Goal: Check status: Check status

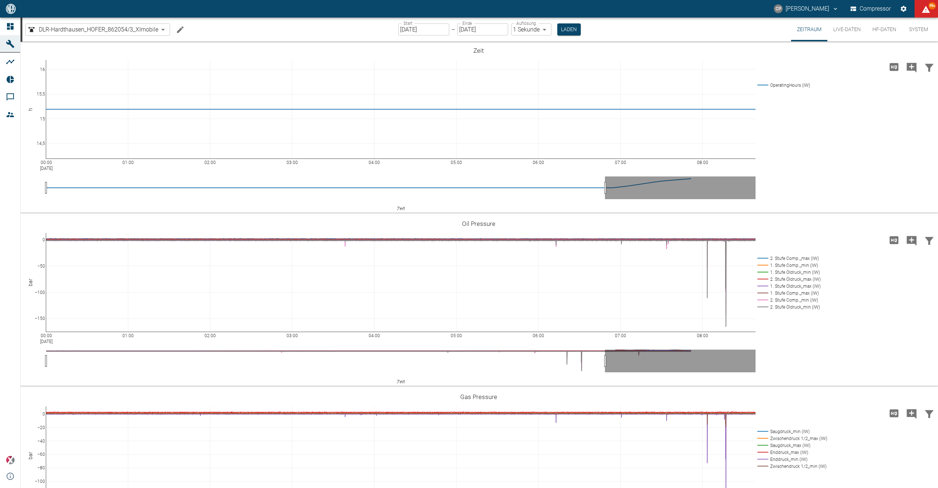
scroll to position [74, 0]
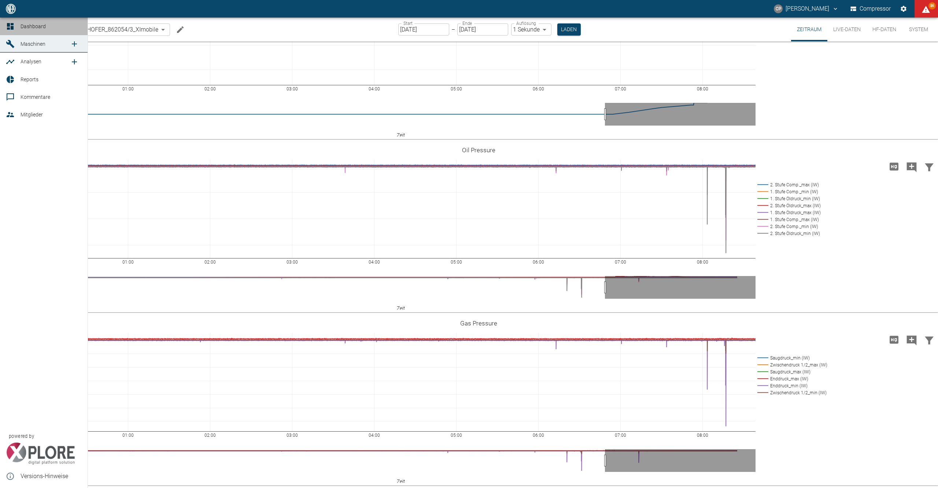
click at [11, 27] on icon at bounding box center [10, 26] width 7 height 7
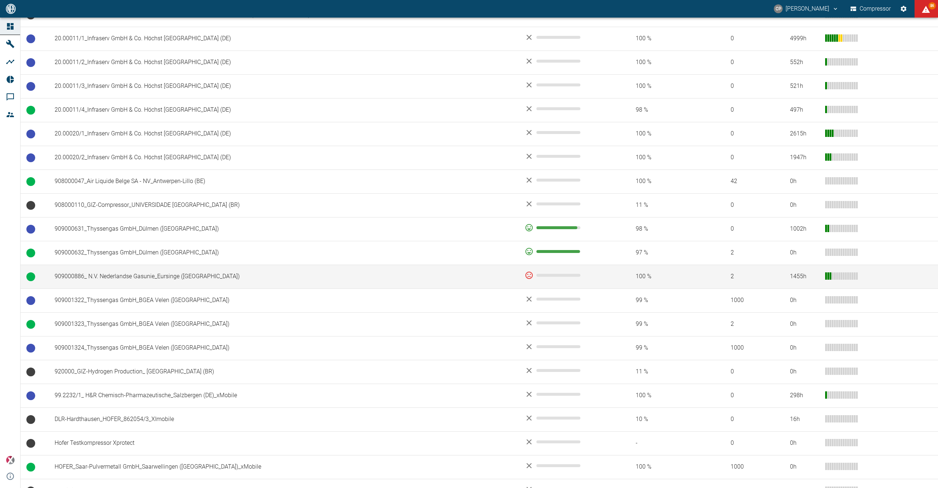
scroll to position [506, 0]
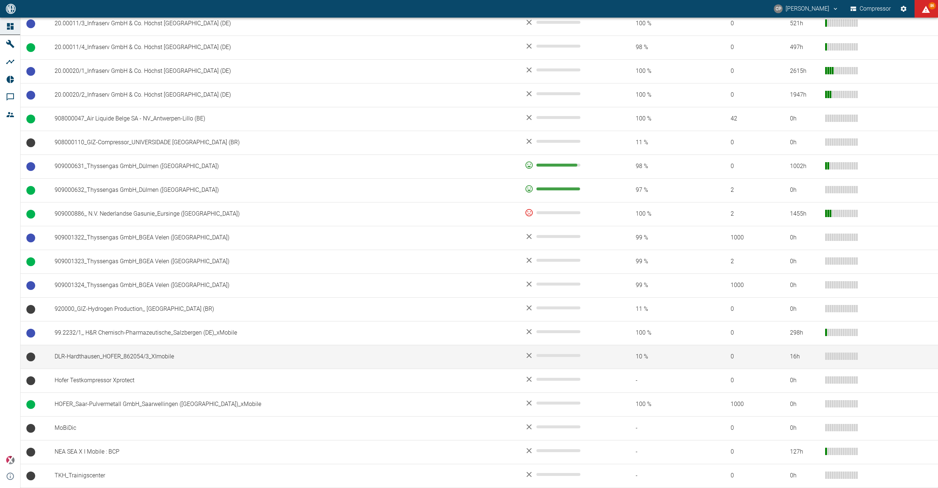
click at [103, 358] on td "DLR-Hardthausen_HOFER_862054/3_XImobile" at bounding box center [284, 357] width 470 height 24
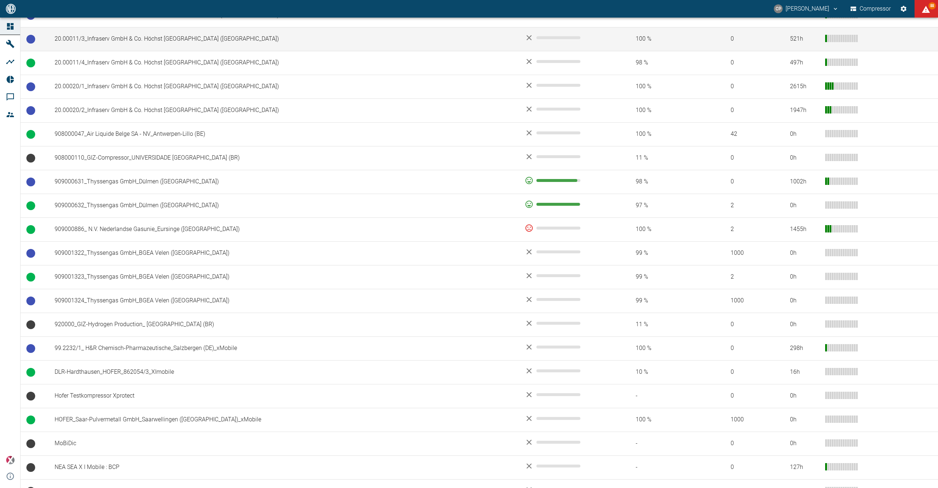
scroll to position [488, 0]
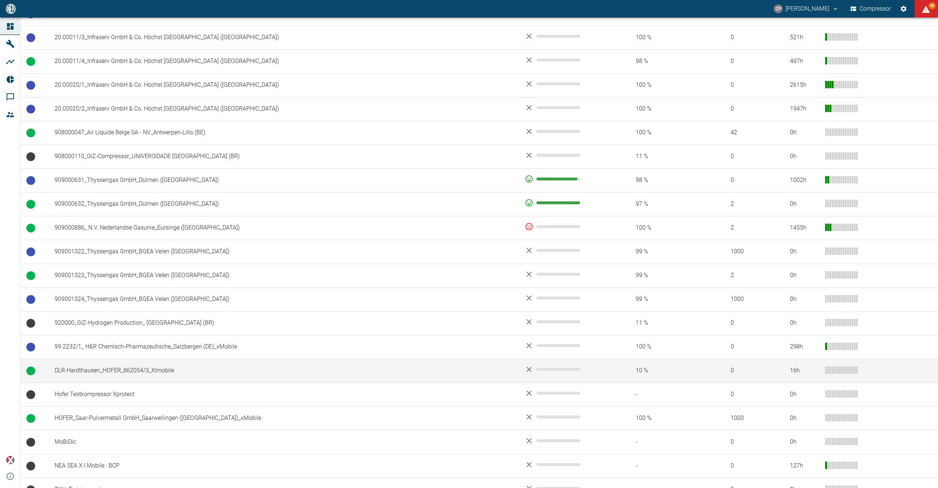
click at [75, 371] on td "DLR-Hardthausen_HOFER_862054/3_XImobile" at bounding box center [284, 371] width 470 height 24
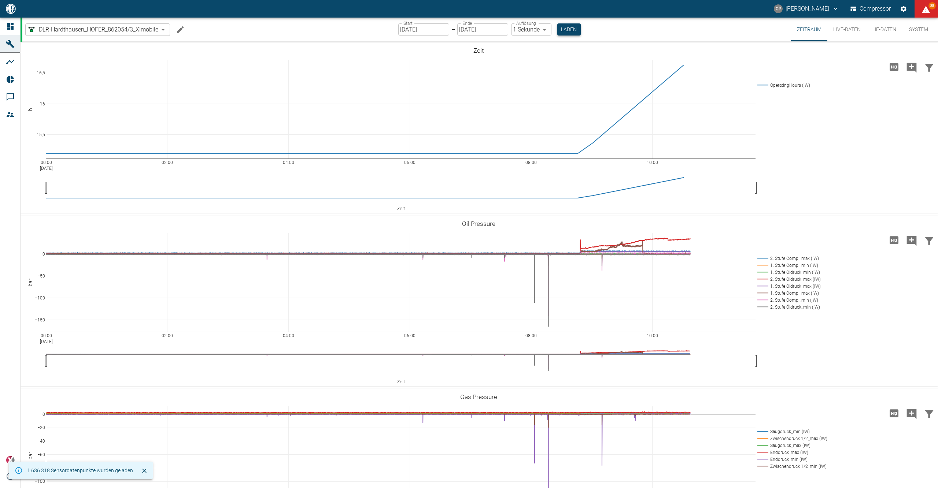
click at [571, 34] on button "Laden" at bounding box center [568, 29] width 23 height 12
click at [409, 26] on label "Start" at bounding box center [407, 23] width 9 height 6
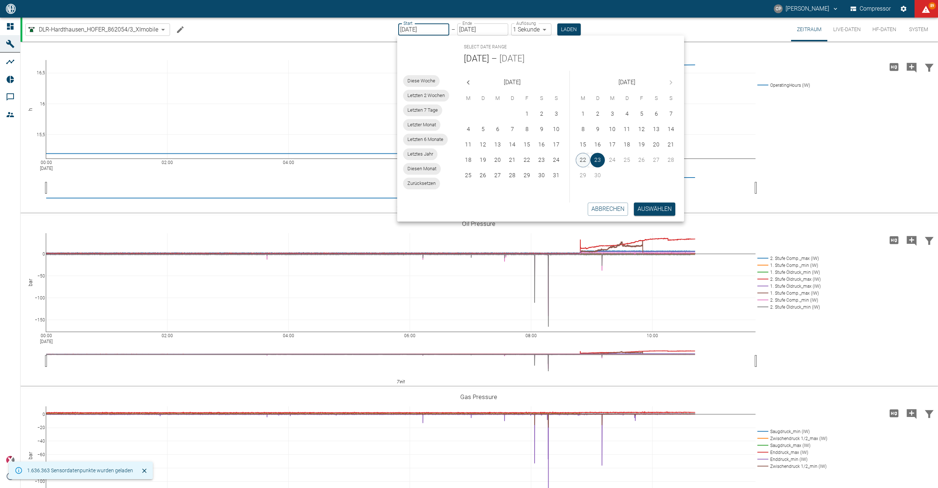
click at [587, 154] on button "22" at bounding box center [582, 160] width 15 height 15
type input "[DATE]"
click at [599, 160] on button "23" at bounding box center [597, 160] width 15 height 15
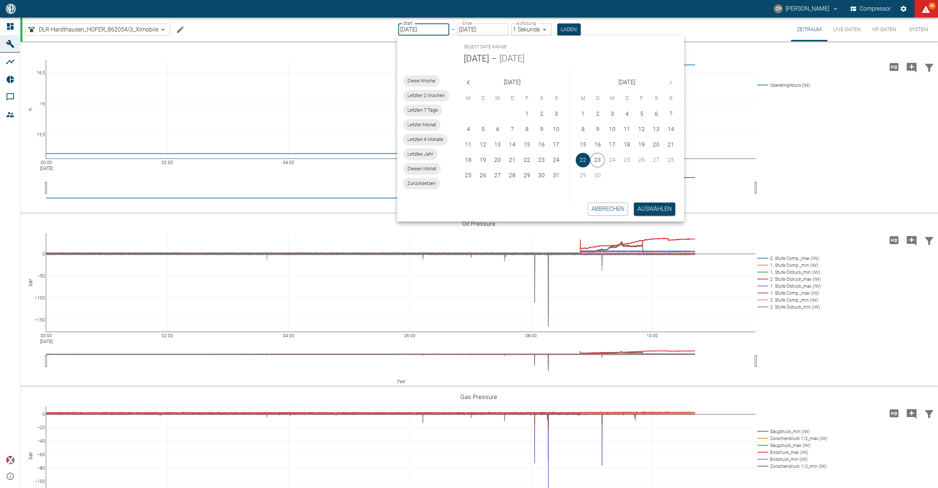
type input "[DATE]"
type input "DD.MM.YYYY"
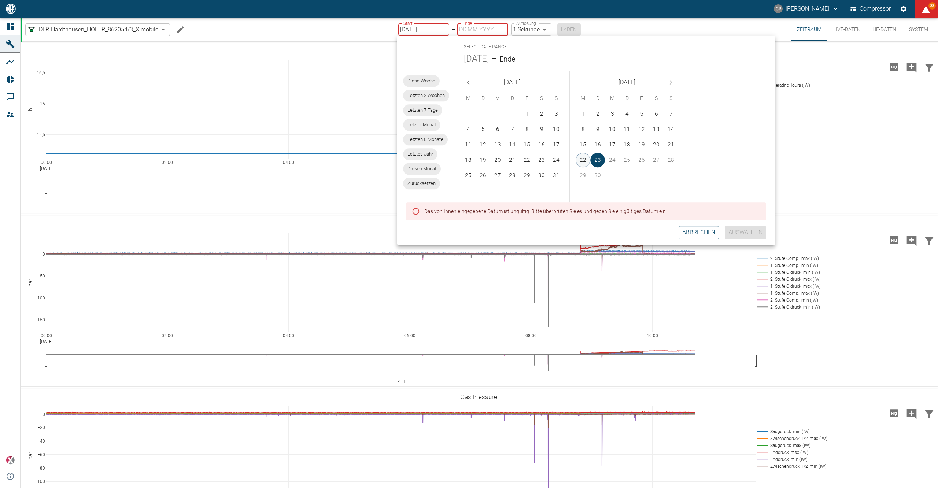
click at [587, 155] on button "22" at bounding box center [582, 160] width 15 height 15
type input "[DATE]"
drag, startPoint x: 604, startPoint y: 166, endPoint x: 601, endPoint y: 160, distance: 5.9
click at [603, 165] on div "1 2 3 4 5 6 7 8 9 10 11 12 13 14 15 16 17 18 19 20 21 22 23 24 25 26 27 28 29 30" at bounding box center [627, 145] width 114 height 78
click at [601, 160] on button "23" at bounding box center [597, 160] width 15 height 15
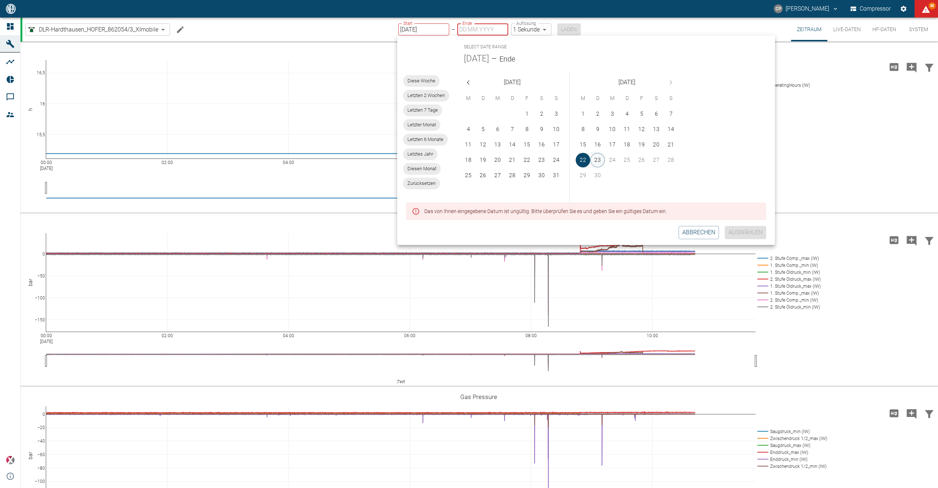
type input "[DATE]"
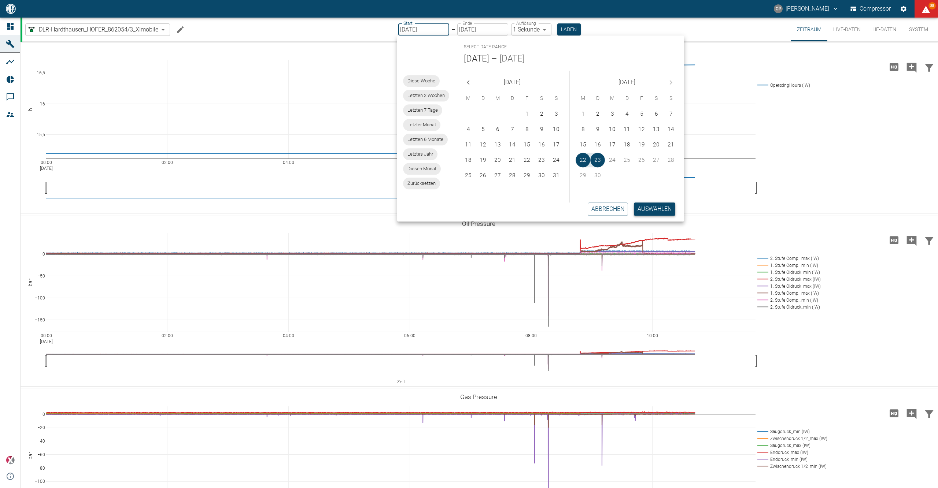
click at [655, 207] on button "Auswählen" at bounding box center [654, 209] width 41 height 13
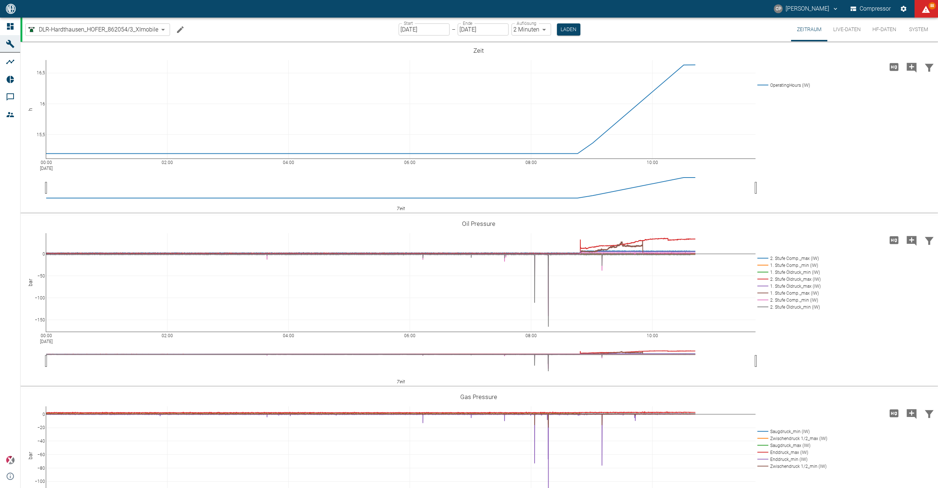
type input "2min"
click at [568, 26] on button "Laden" at bounding box center [568, 29] width 23 height 12
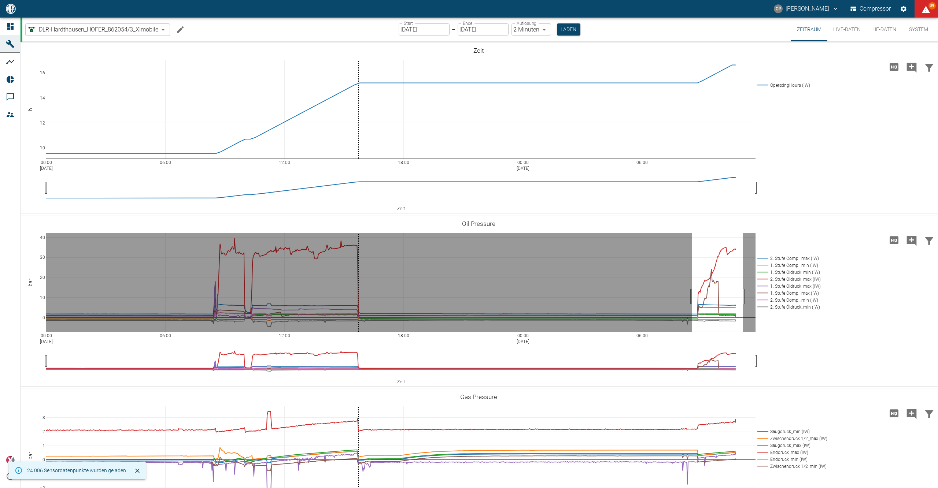
drag, startPoint x: 692, startPoint y: 297, endPoint x: 743, endPoint y: 298, distance: 51.3
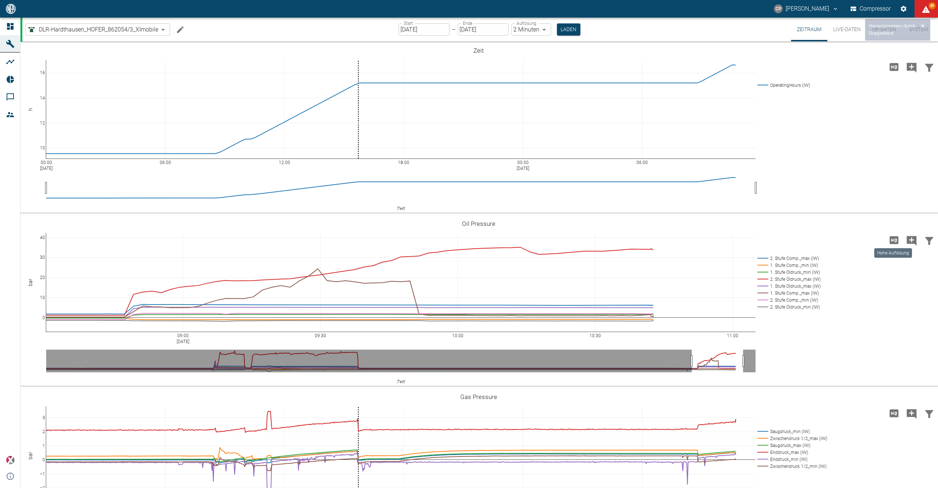
click at [891, 241] on icon "Hohe Auflösung" at bounding box center [894, 240] width 12 height 12
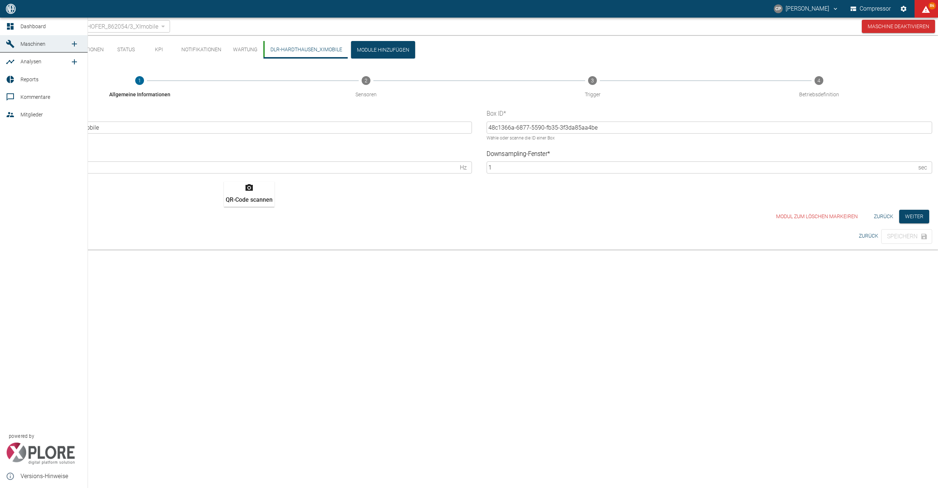
click at [11, 21] on link "Dashboard" at bounding box center [44, 27] width 88 height 18
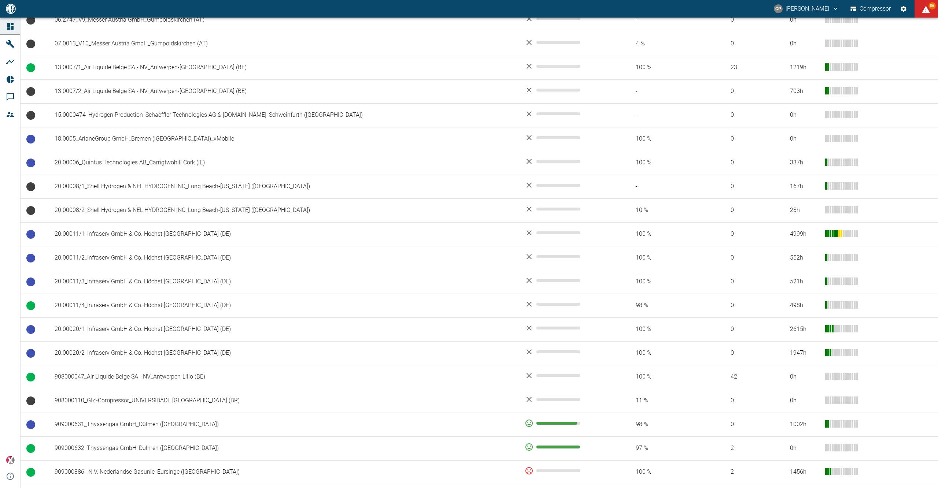
scroll to position [506, 0]
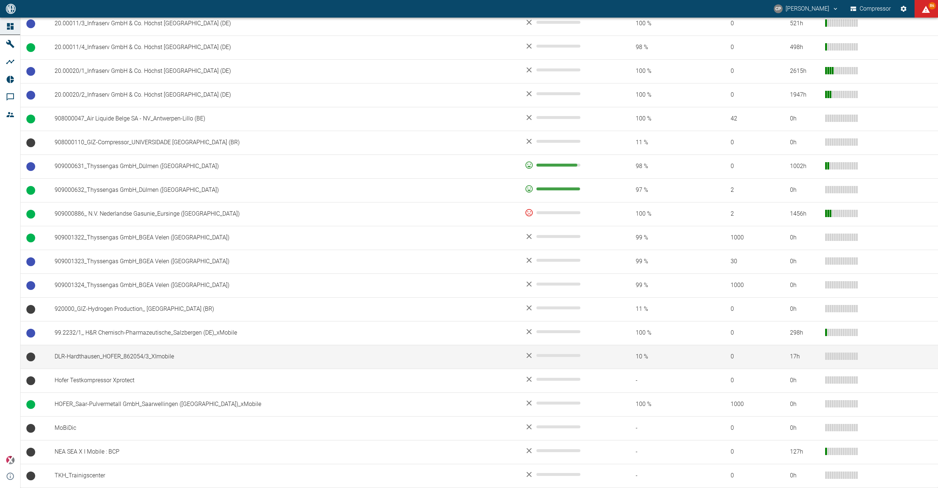
click at [113, 362] on td "DLR-Hardthausen_HOFER_862054/3_XImobile" at bounding box center [284, 357] width 470 height 24
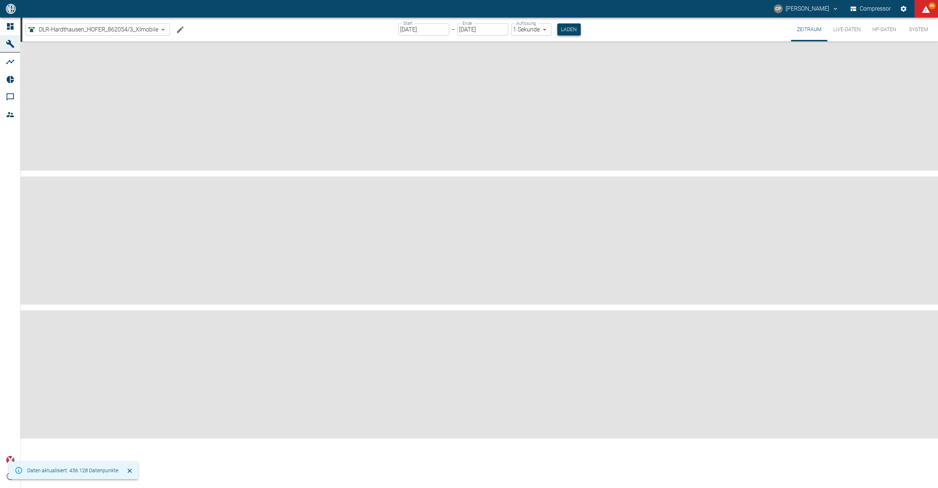
click at [579, 31] on button "Laden" at bounding box center [568, 29] width 23 height 12
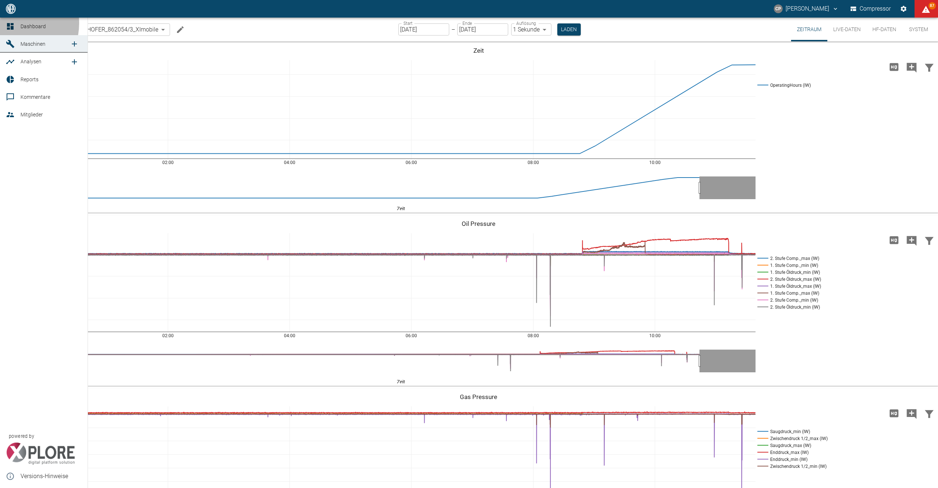
click at [12, 23] on icon at bounding box center [10, 26] width 7 height 7
